Goal: Navigation & Orientation: Find specific page/section

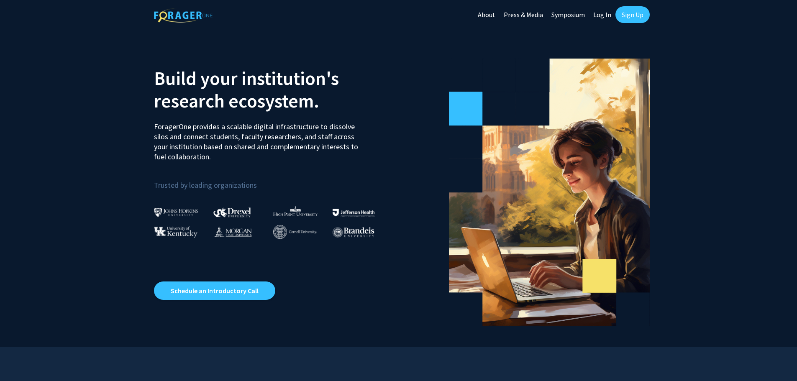
click at [180, 209] on img at bounding box center [176, 212] width 44 height 9
click at [490, 14] on link "About" at bounding box center [487, 14] width 26 height 29
